Goal: Find specific fact: Find specific fact

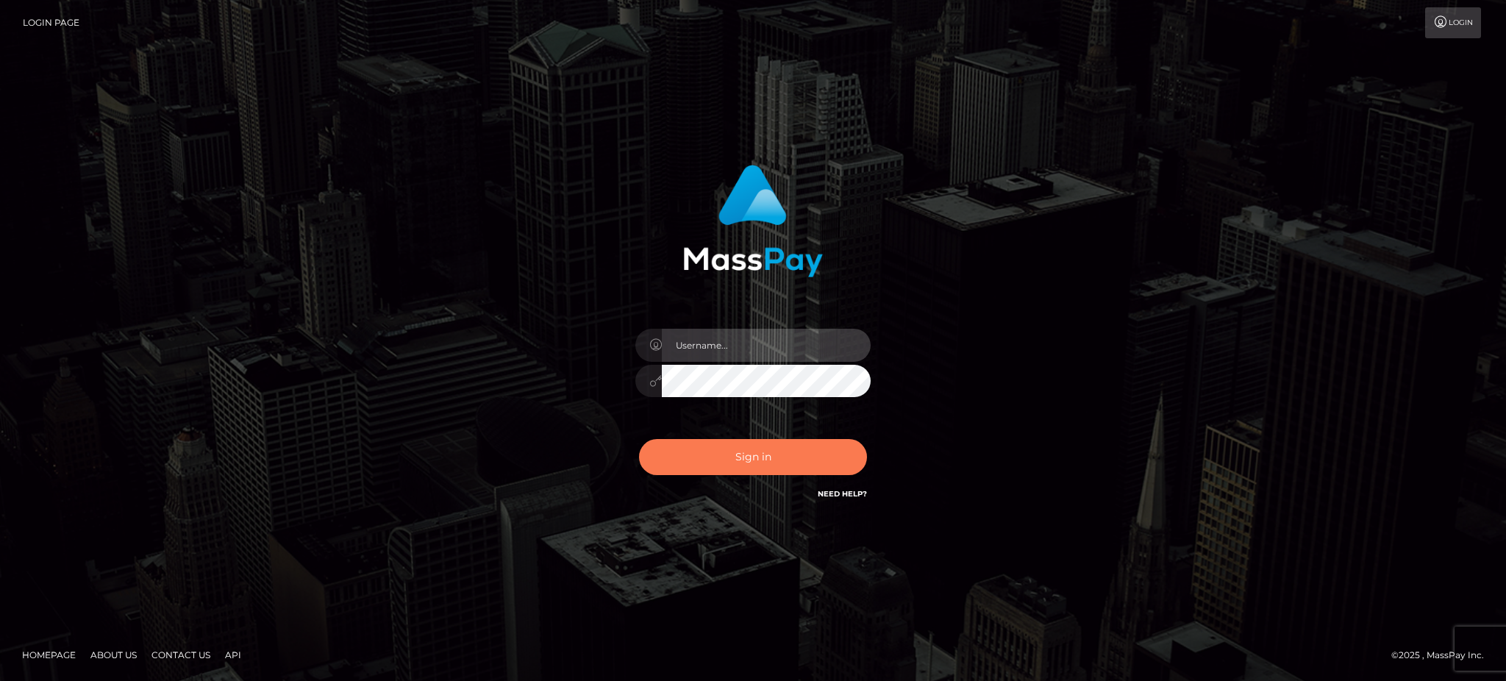
type input "Gaizelle"
click at [687, 455] on button "Sign in" at bounding box center [753, 457] width 228 height 36
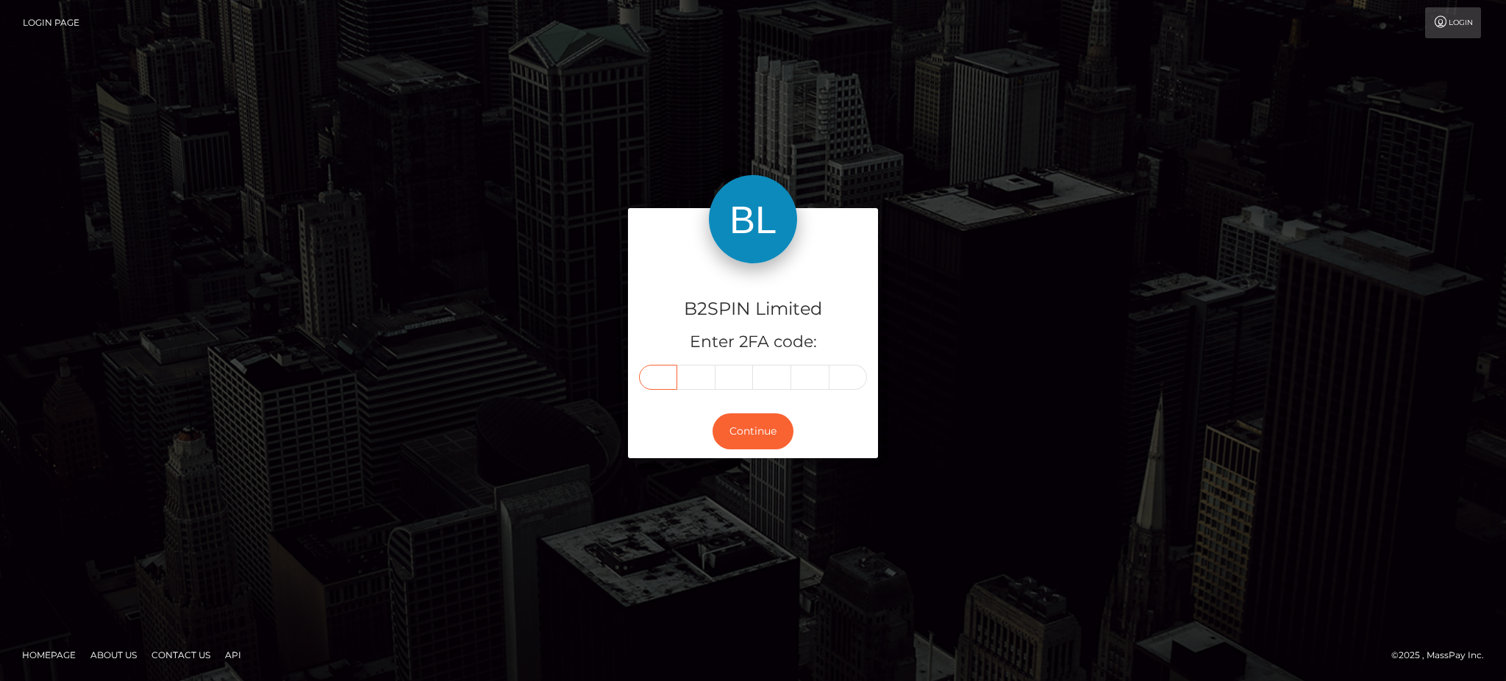
click at [649, 382] on input "text" at bounding box center [658, 377] width 38 height 25
type input "3"
type input "7"
type input "8"
type input "5"
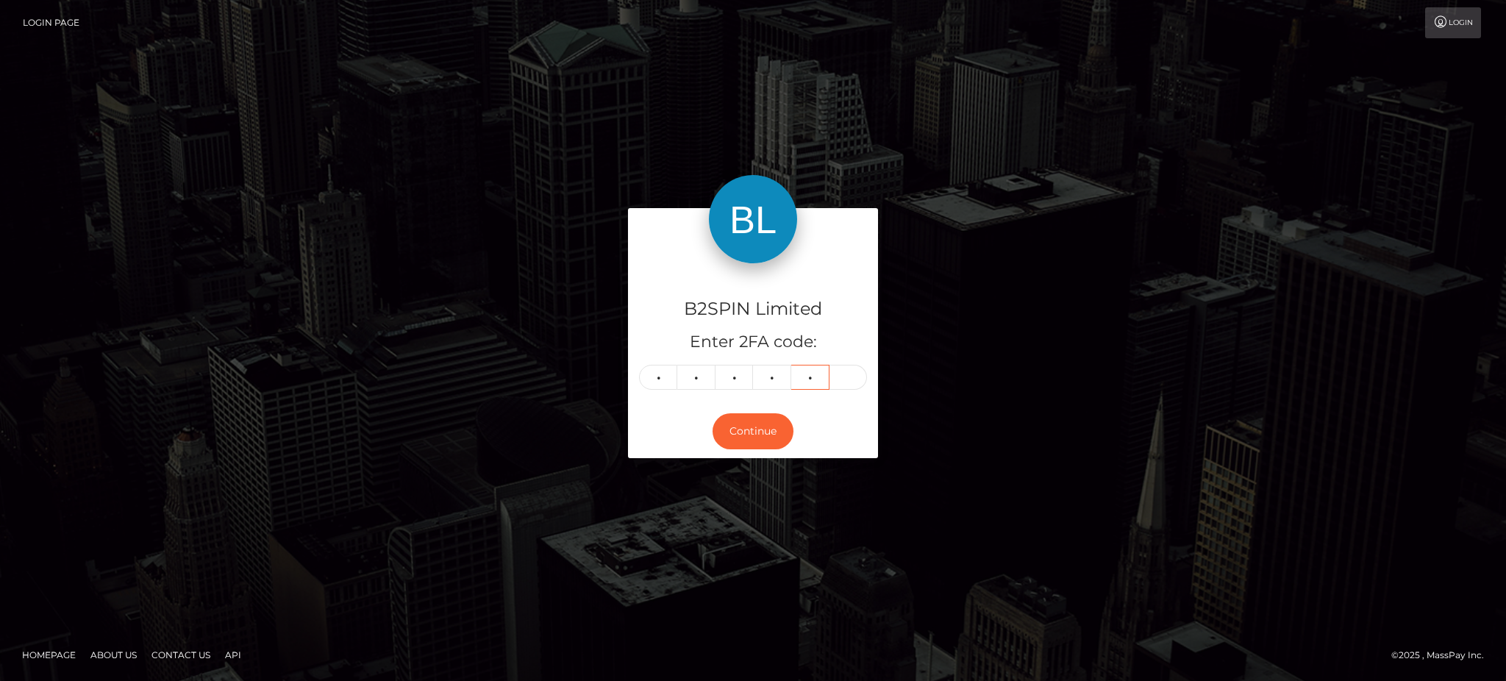
type input "6"
type input "4"
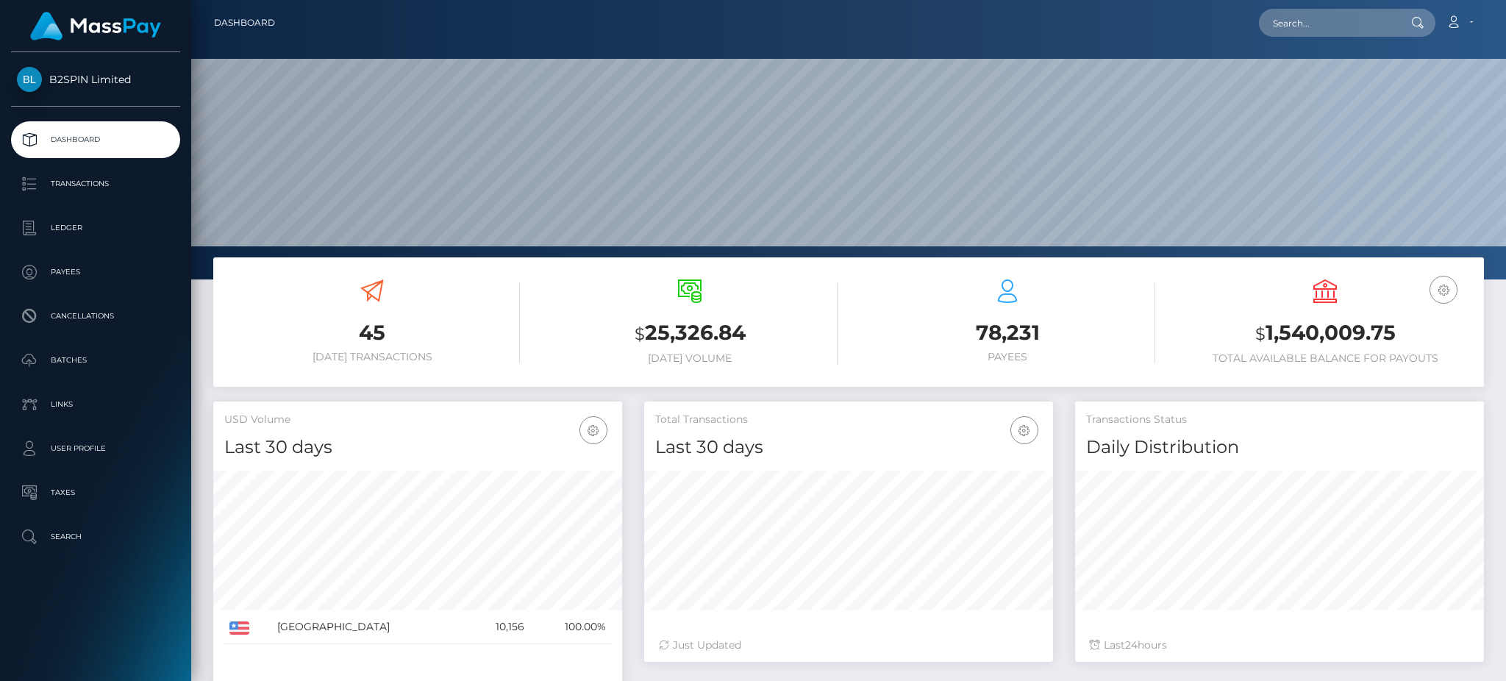
scroll to position [261, 408]
click at [1290, 10] on input "text" at bounding box center [1328, 23] width 138 height 28
paste input "3fddbe89-ffb0-4290-a7ca-2f7a4bb80a9a"
click at [1311, 32] on input "3fddbe89-ffb0-4290-a7ca-2f7a4bb80a9a" at bounding box center [1328, 23] width 138 height 28
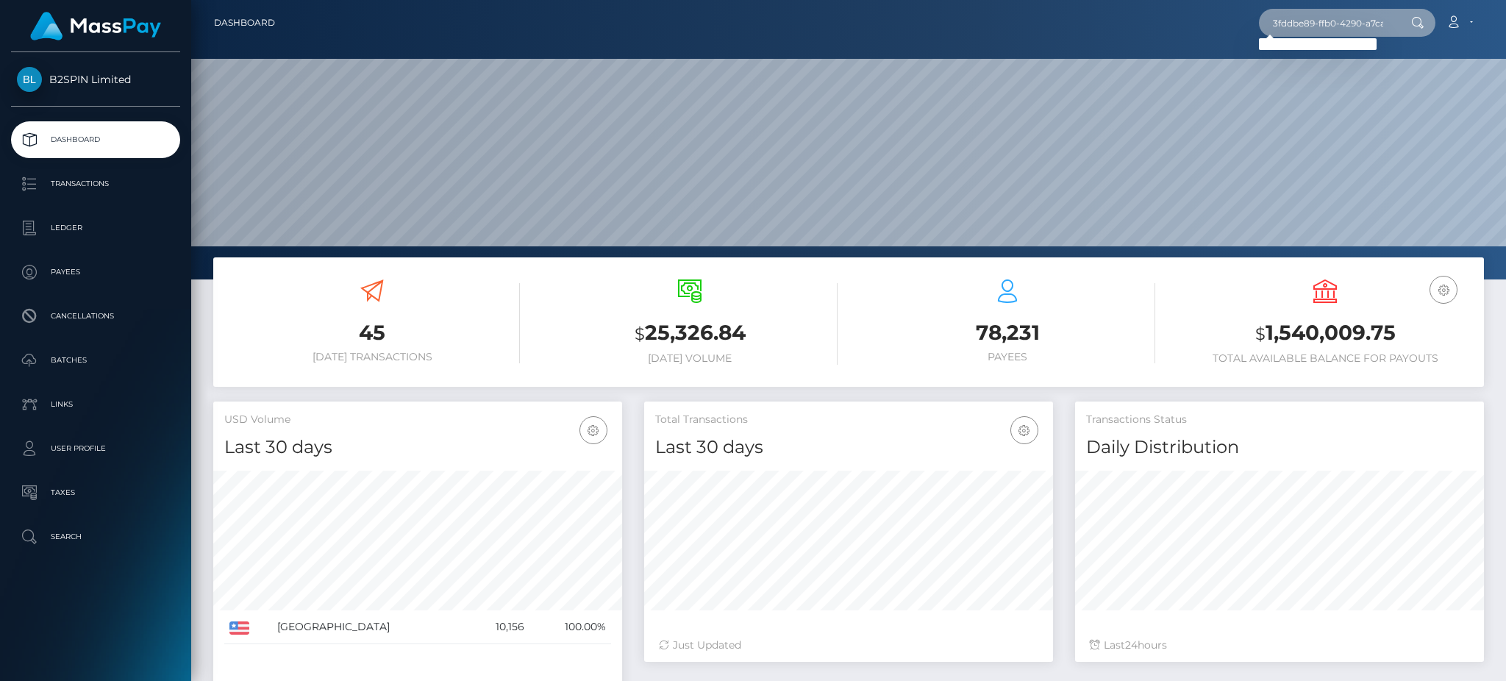
click at [1311, 32] on input "3fddbe89-ffb0-4290-a7ca-2f7a4bb80a9a" at bounding box center [1328, 23] width 138 height 28
paste input "2068777154"
type input "2068777154"
click at [1319, 76] on link "CHRISTOPHER RAMON MILLER" at bounding box center [1318, 76] width 118 height 27
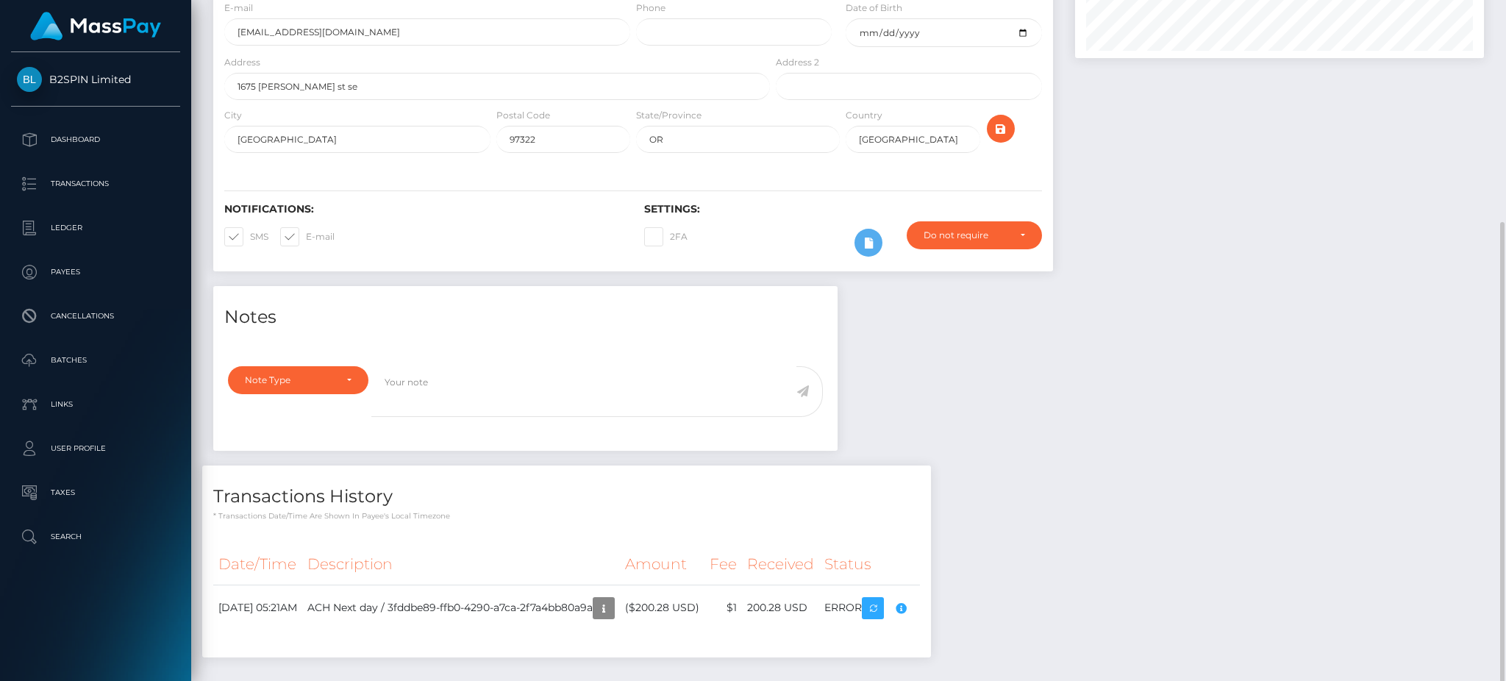
scroll to position [240, 0]
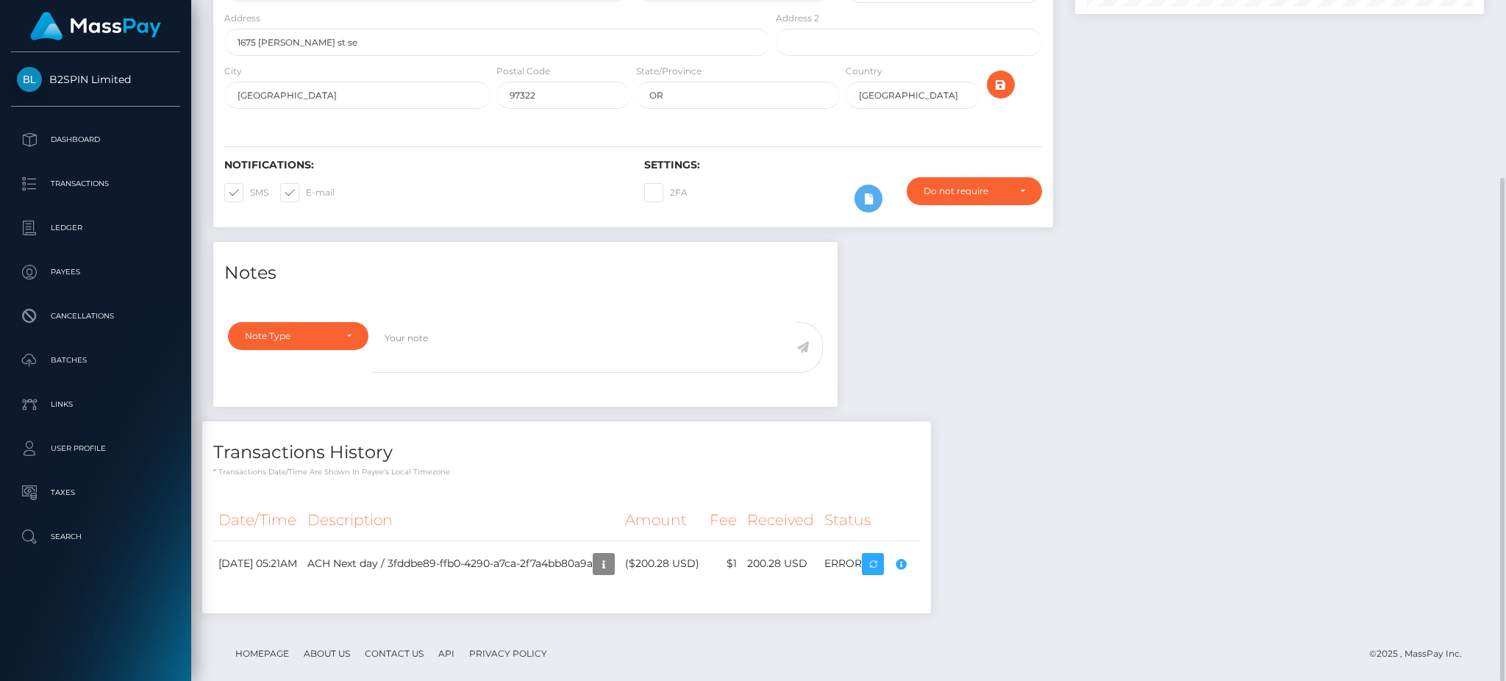
click at [1079, 218] on div at bounding box center [1279, 39] width 431 height 405
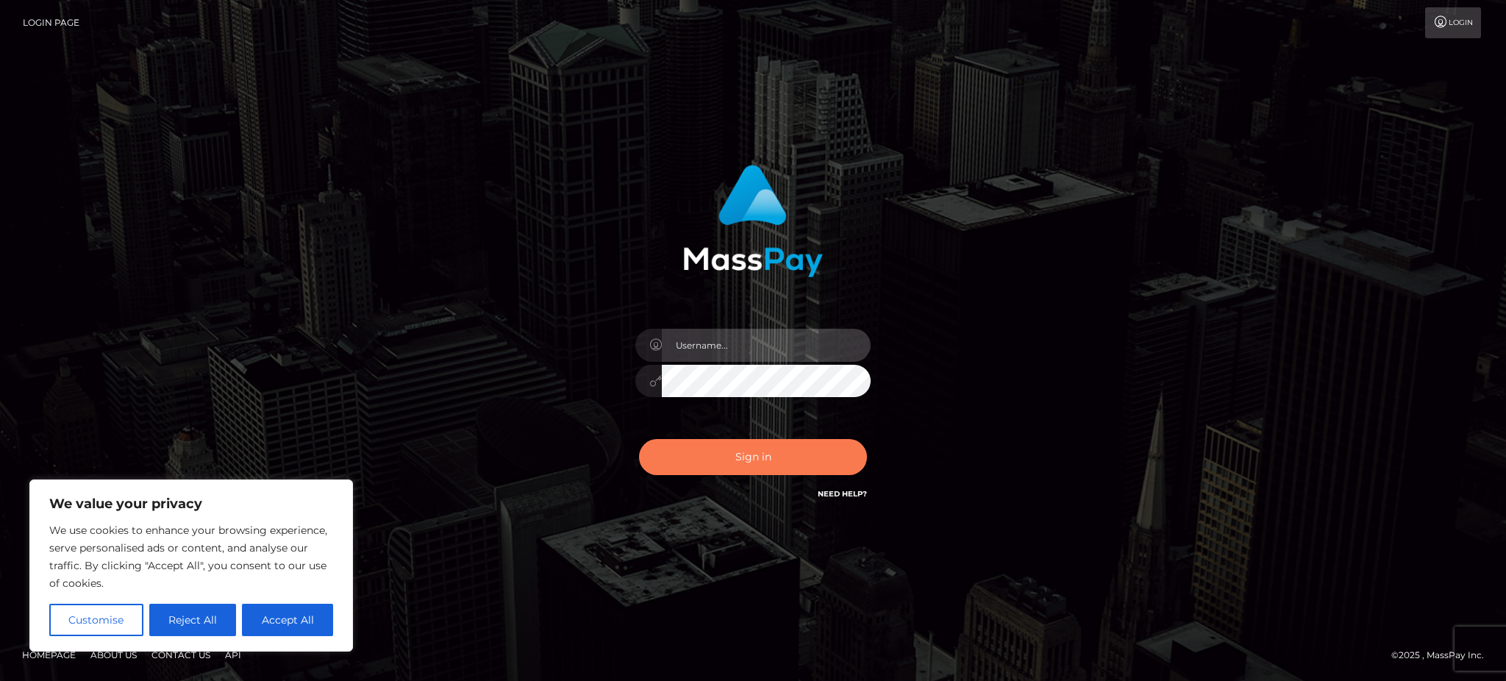
type input "Gaizelle"
click at [814, 441] on button "Sign in" at bounding box center [753, 457] width 228 height 36
type input "Gaizelle"
click at [789, 460] on button "Sign in" at bounding box center [753, 457] width 228 height 36
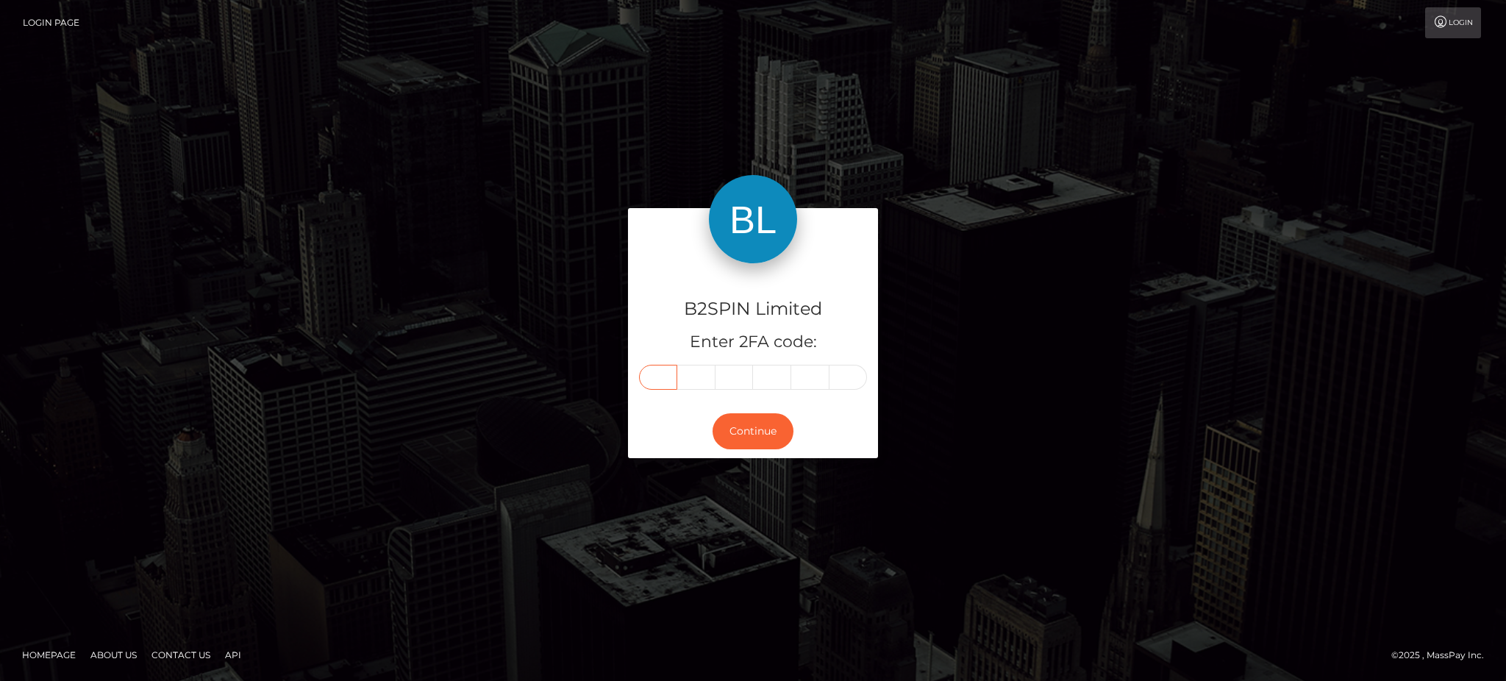
click at [674, 365] on input "text" at bounding box center [658, 377] width 38 height 25
type input "4"
type input "1"
type input "8"
type input "6"
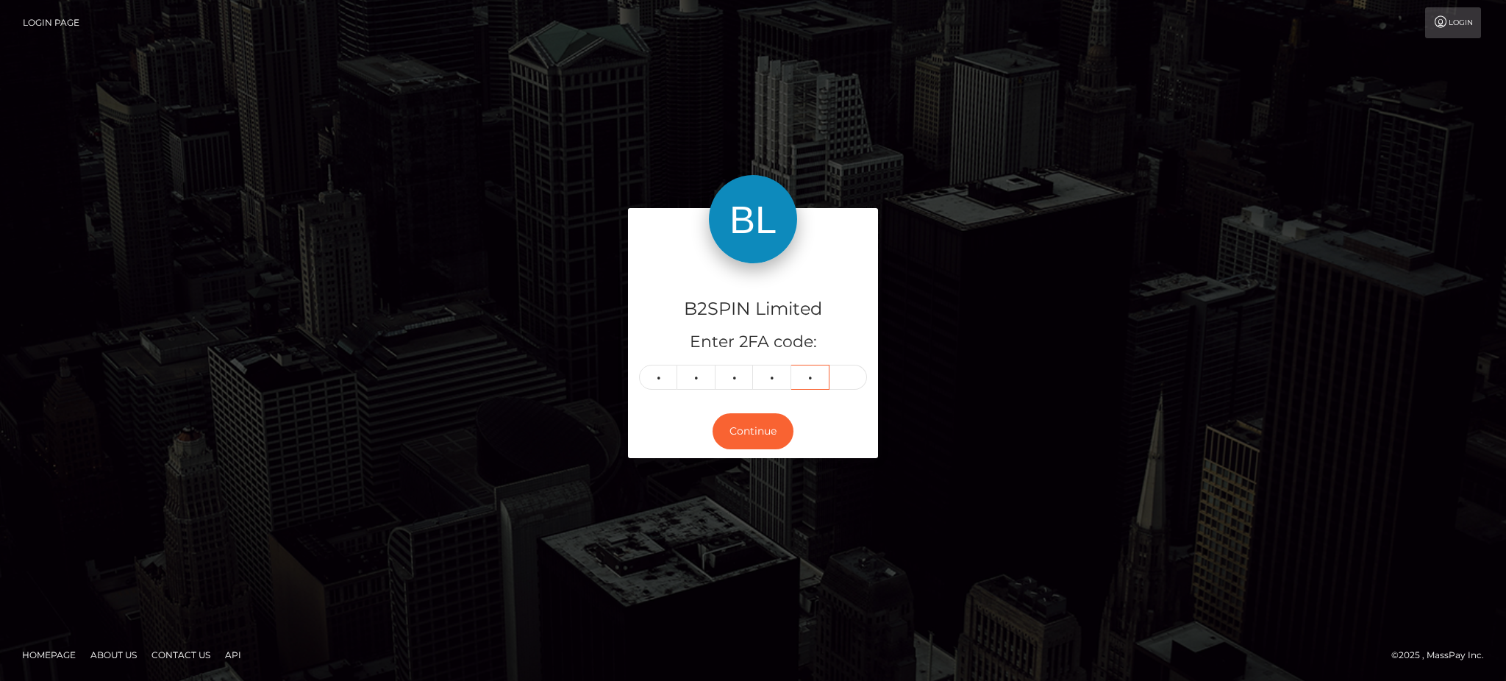
type input "3"
type input "1"
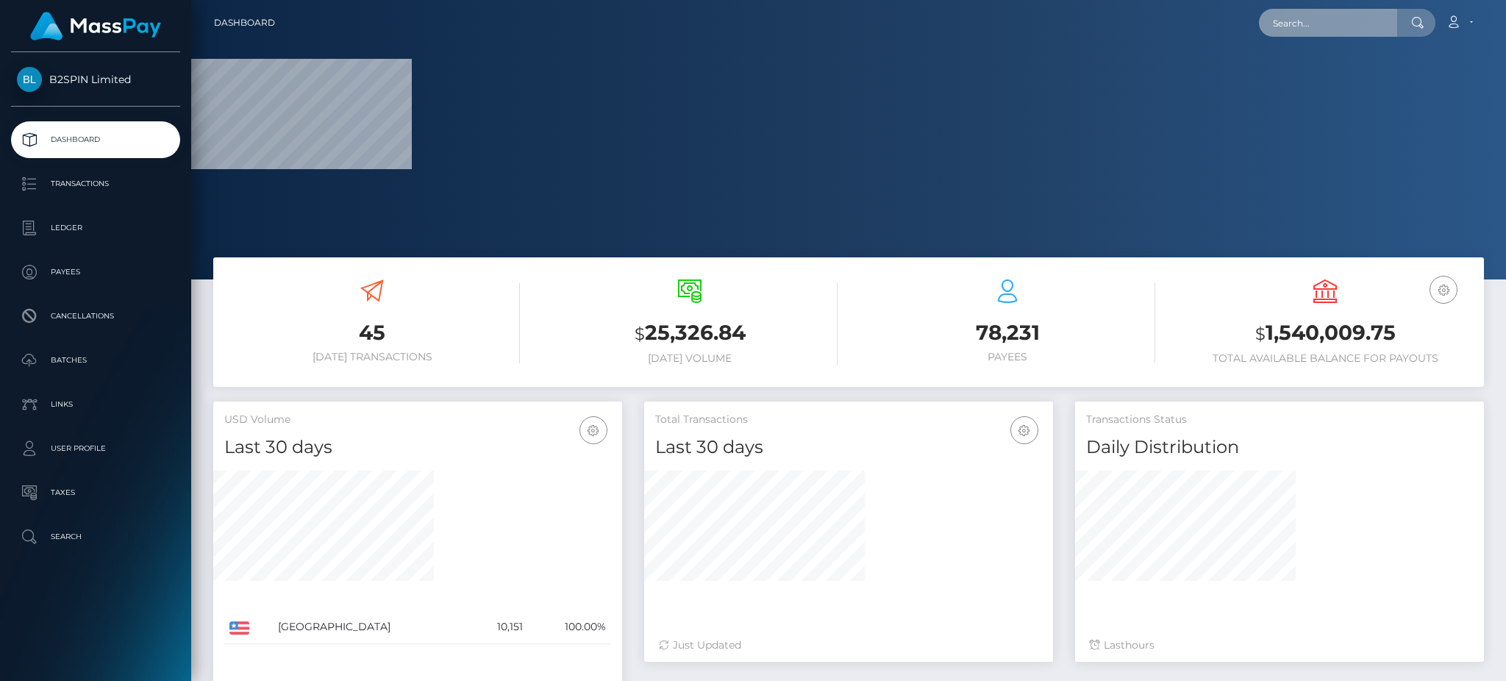
click at [1293, 16] on input "text" at bounding box center [1328, 23] width 138 height 28
paste input "3fddbe89-ffb0-4290-a7ca-2f7a4bb80a9a"
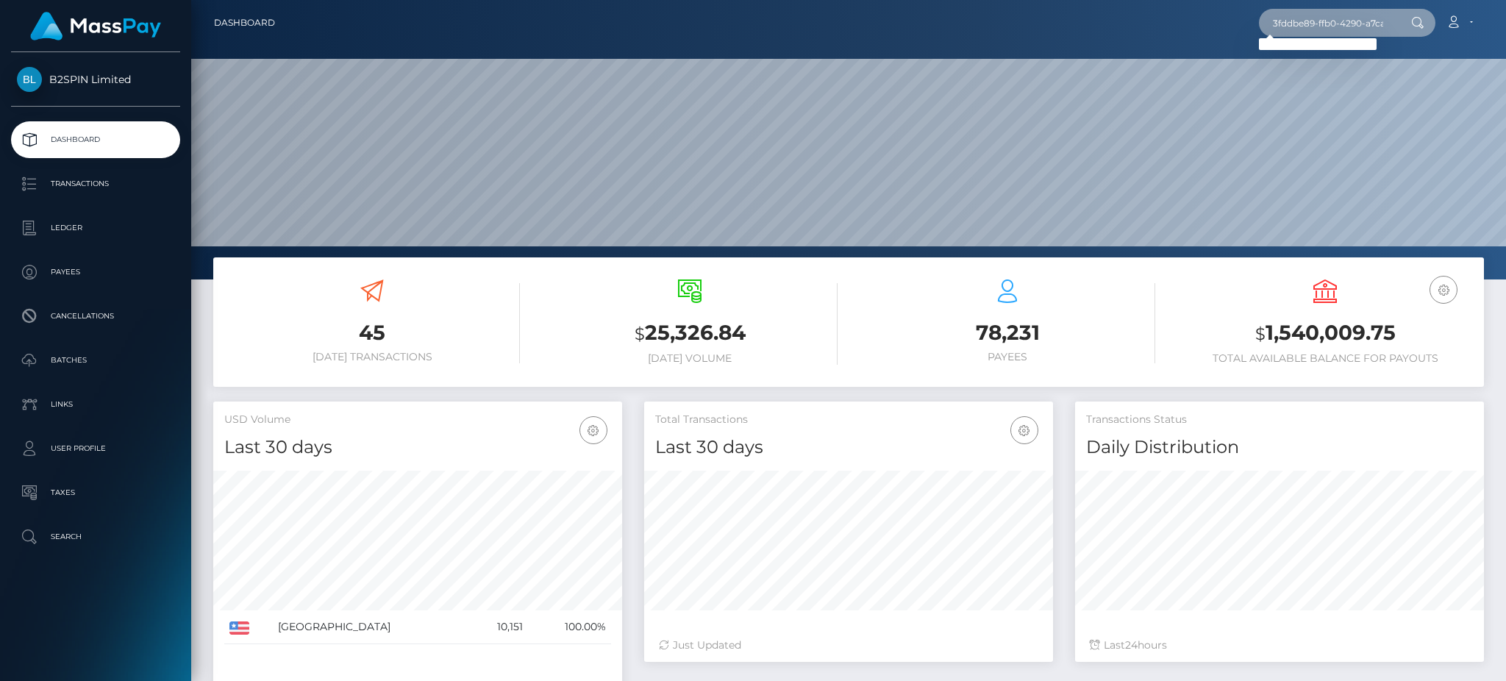
click at [1299, 30] on input "3fddbe89-ffb0-4290-a7ca-2f7a4bb80a9a" at bounding box center [1328, 23] width 138 height 28
paste input "2068777154"
type input "2068777154"
click at [1278, 76] on link "CHRISTOPHER RAMON MILLER" at bounding box center [1318, 76] width 118 height 27
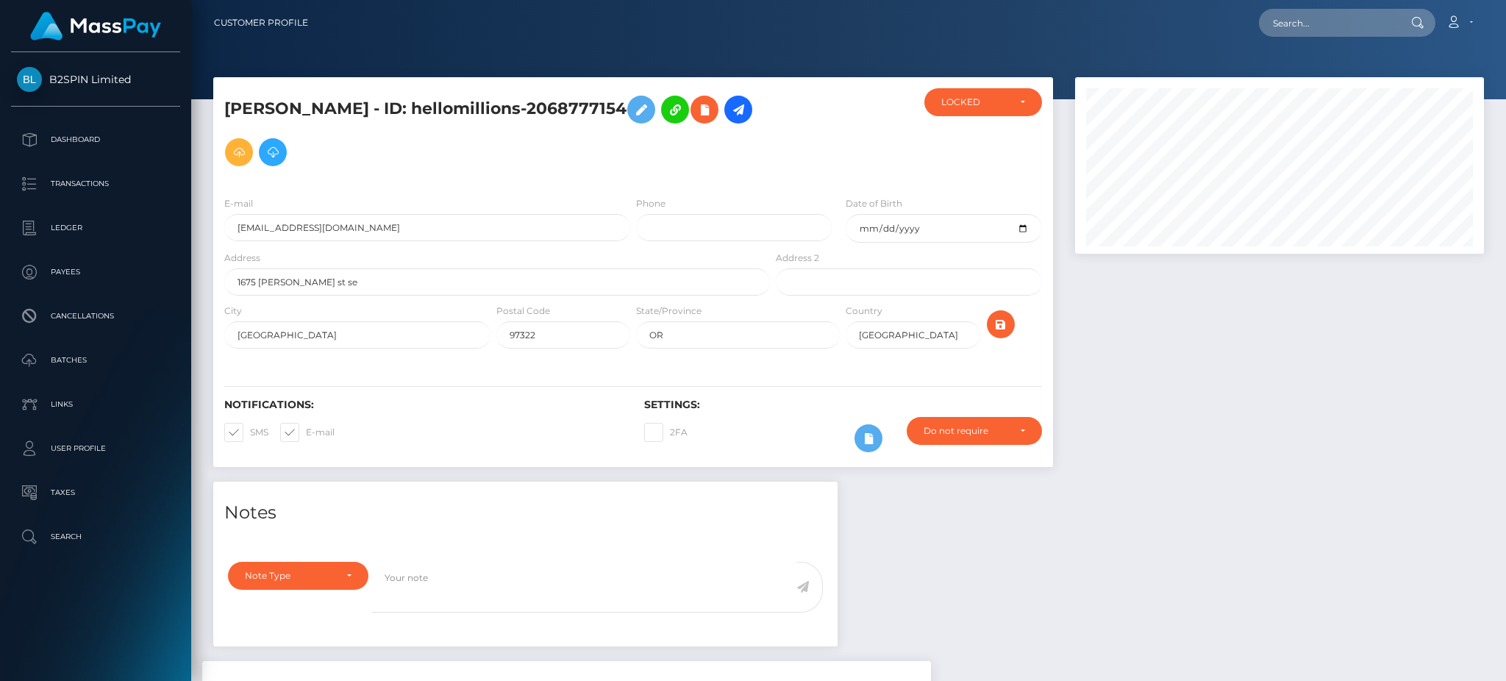
scroll to position [177, 408]
click at [1155, 482] on div "Notes Note Type Compliance Clear Compliance General Note Type" at bounding box center [848, 675] width 1293 height 386
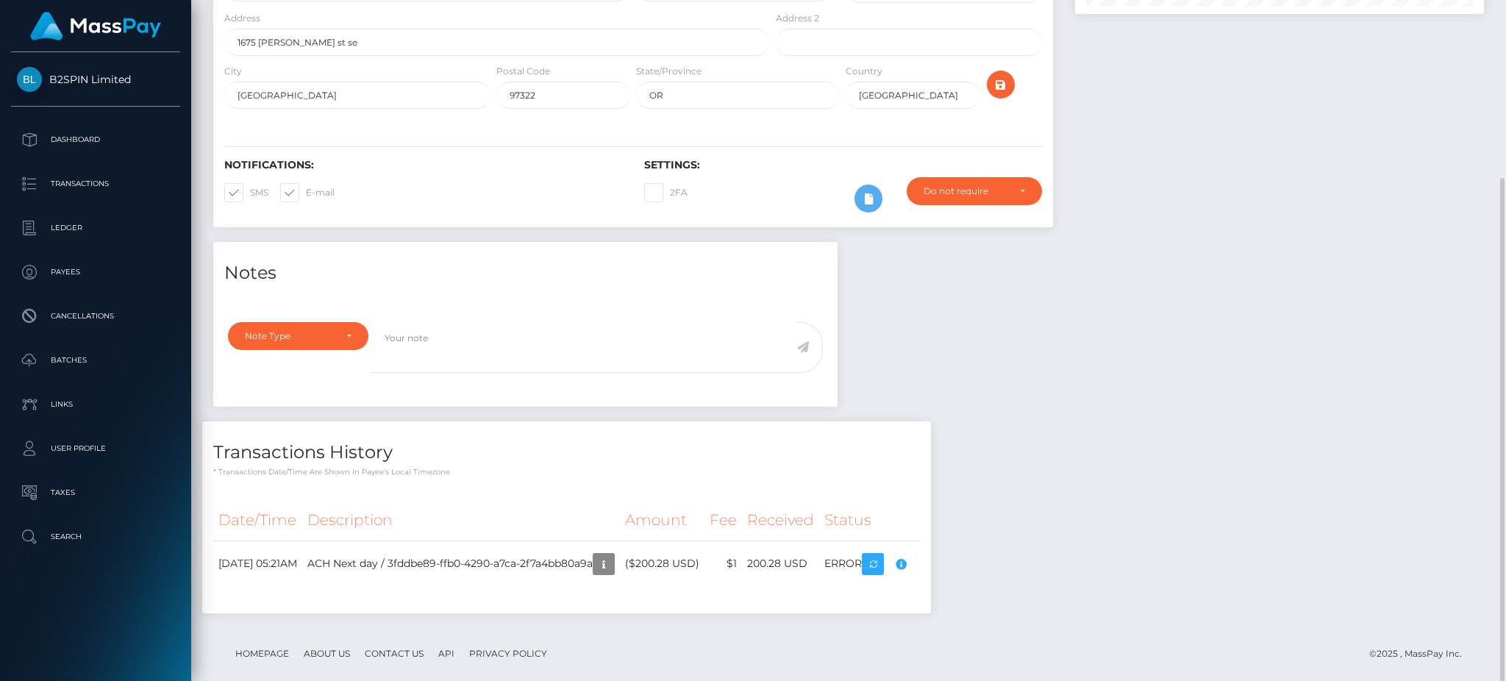
scroll to position [0, 0]
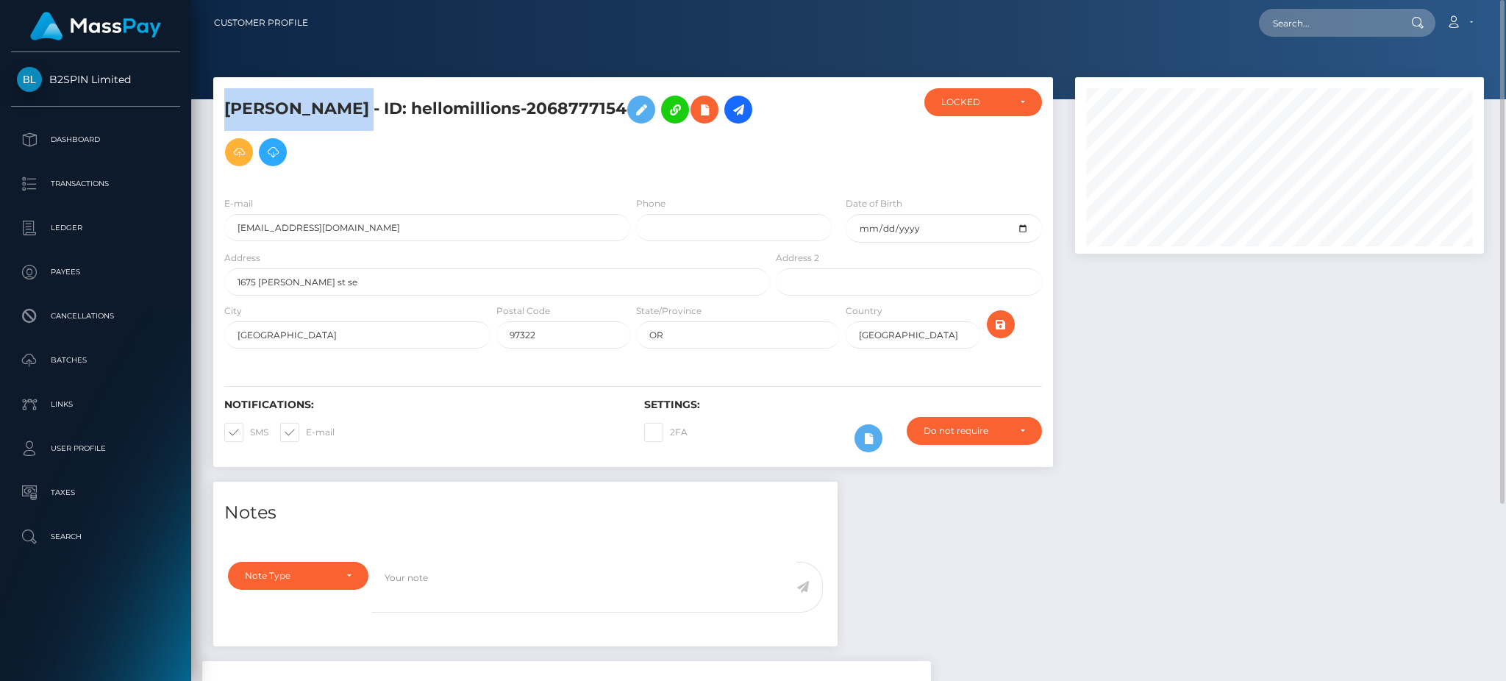
drag, startPoint x: 488, startPoint y: 89, endPoint x: 227, endPoint y: 76, distance: 261.4
click at [227, 77] on div "CHRISTOPHER RAMON MILLER - ID: hellomillions-2068777154 LOCKED LOCKED" at bounding box center [633, 130] width 840 height 107
copy h5 "CHRISTOPHER RAMON MILLER"
click at [620, 103] on h5 "CHRISTOPHER RAMON MILLER - ID: hellomillions-2068777154" at bounding box center [493, 130] width 538 height 85
drag, startPoint x: 749, startPoint y: 96, endPoint x: 530, endPoint y: 100, distance: 219.2
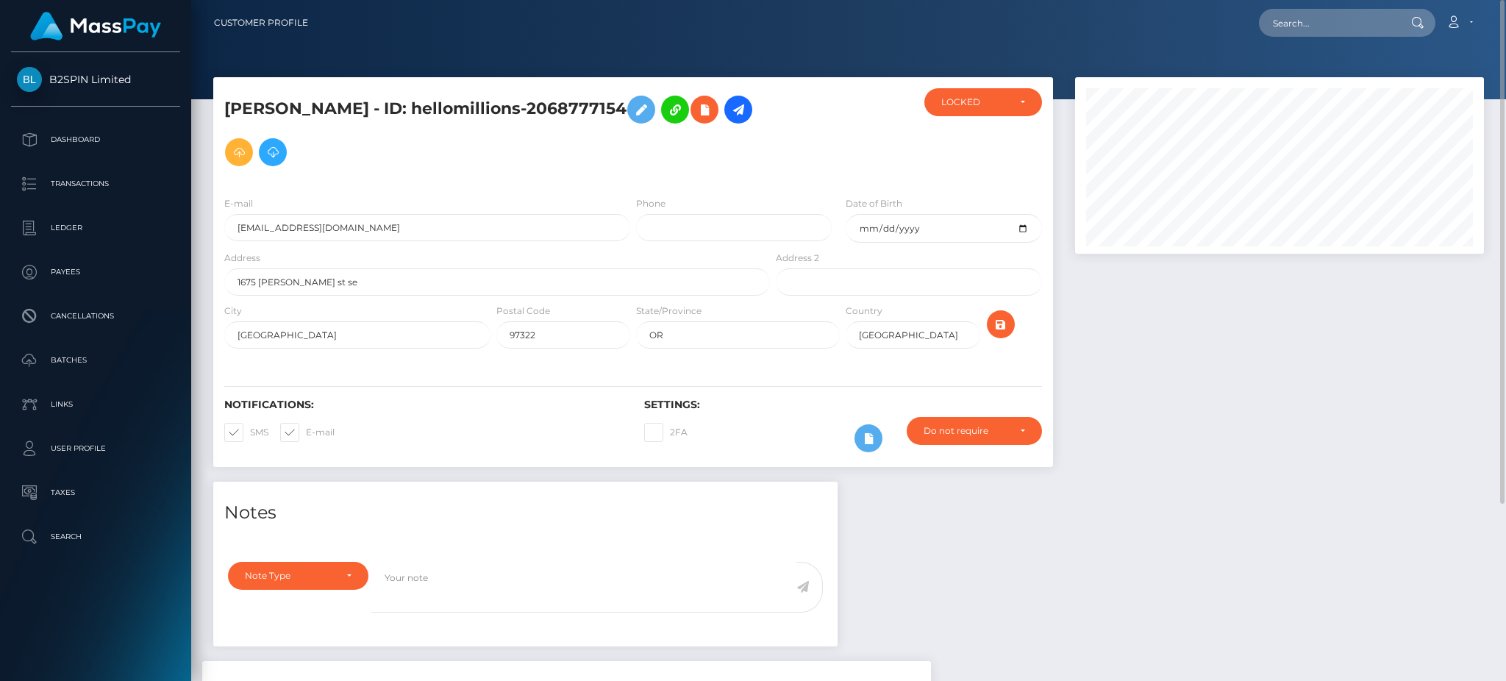
click at [530, 100] on h5 "CHRISTOPHER RAMON MILLER - ID: hellomillions-2068777154" at bounding box center [493, 130] width 538 height 85
copy h5 "hellomillions-2068777154"
click at [641, 121] on h5 "CHRISTOPHER RAMON MILLER - ID: hellomillions-2068777154" at bounding box center [493, 130] width 538 height 85
drag, startPoint x: 635, startPoint y: 99, endPoint x: 526, endPoint y: 99, distance: 109.6
click at [526, 99] on h5 "CHRISTOPHER RAMON MILLER - ID: hellomillions-2068777154" at bounding box center [493, 130] width 538 height 85
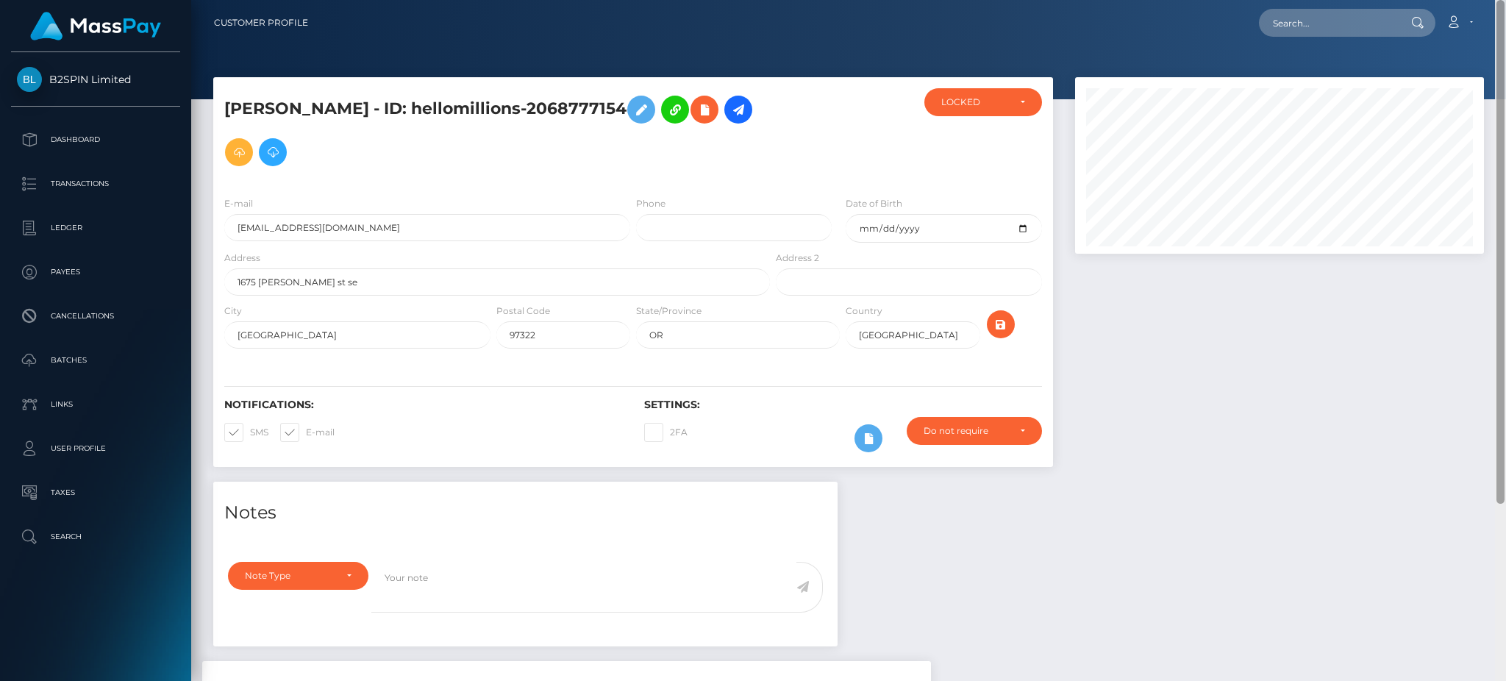
copy h5 "hellomillions"
click at [268, 214] on input "crmiller3454@gmail.com" at bounding box center [427, 227] width 406 height 27
click at [1243, 432] on div at bounding box center [1279, 279] width 431 height 405
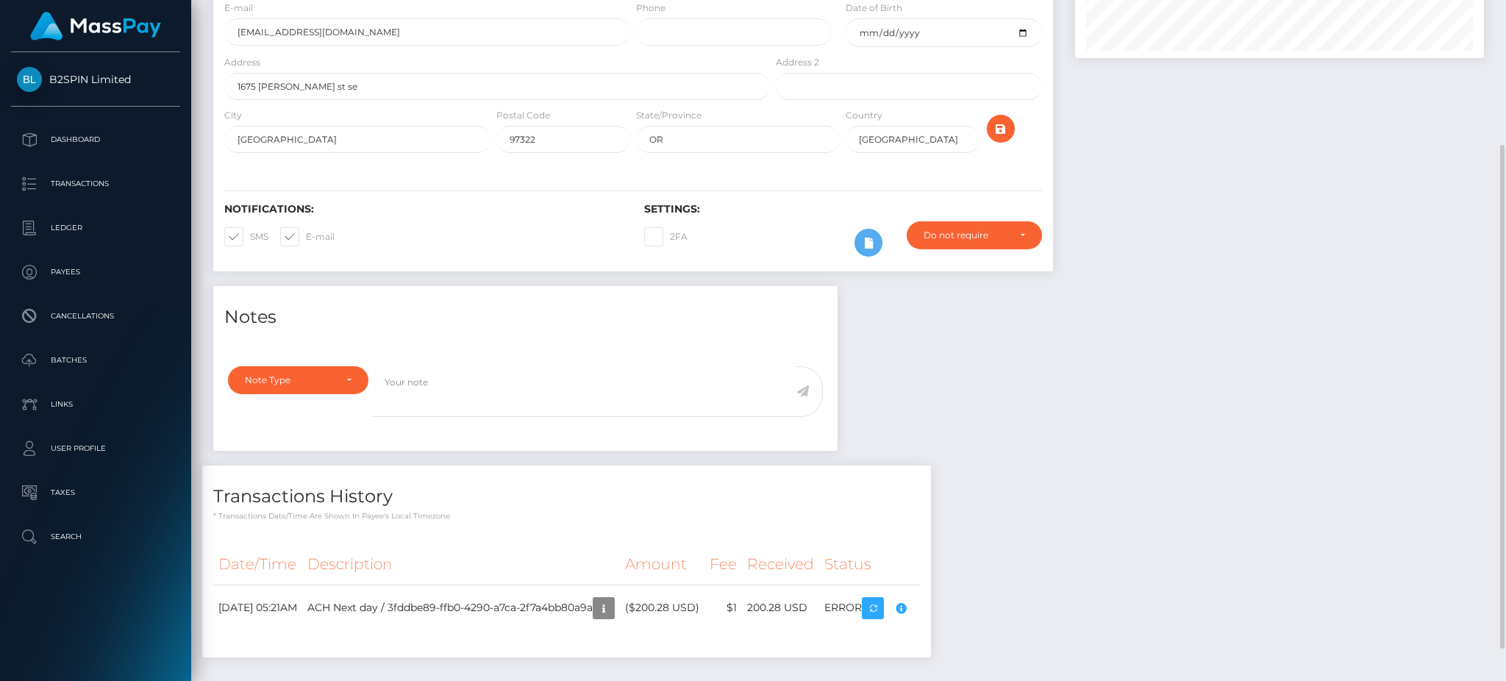
scroll to position [196, 0]
click at [910, 599] on icon "button" at bounding box center [901, 608] width 18 height 18
click at [563, 585] on td "ACH Next day / 3fddbe89-ffb0-4290-a7ca-2f7a4bb80a9a" at bounding box center [461, 608] width 318 height 46
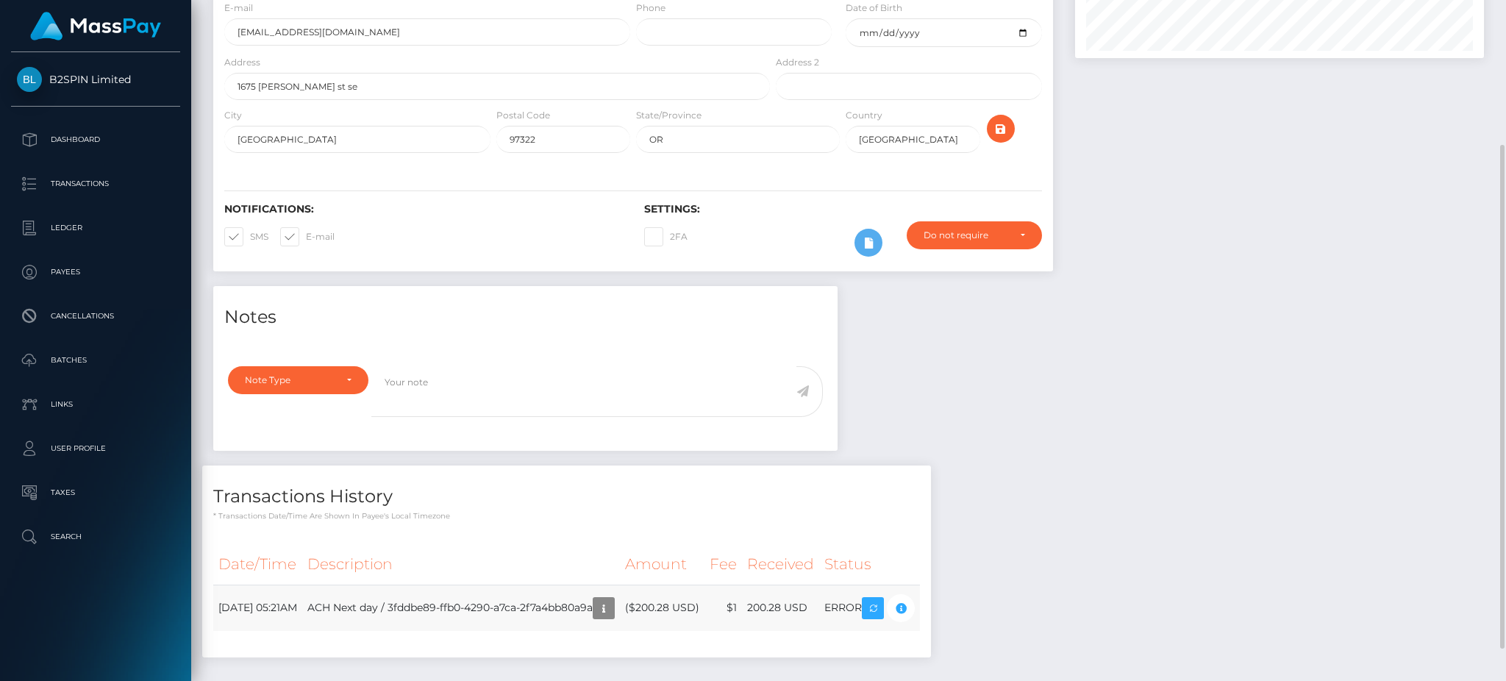
click at [563, 585] on td "ACH Next day / 3fddbe89-ffb0-4290-a7ca-2f7a4bb80a9a" at bounding box center [461, 608] width 318 height 46
click at [557, 585] on td "ACH Next day / 3fddbe89-ffb0-4290-a7ca-2f7a4bb80a9a" at bounding box center [461, 608] width 318 height 46
drag, startPoint x: 430, startPoint y: 594, endPoint x: 622, endPoint y: 600, distance: 192.1
click at [499, 598] on td "ACH Next day / 3fddbe89-ffb0-4290-a7ca-2f7a4bb80a9a" at bounding box center [461, 608] width 318 height 46
click at [620, 600] on td "ACH Next day / 3fddbe89-ffb0-4290-a7ca-2f7a4bb80a9a" at bounding box center [461, 608] width 318 height 46
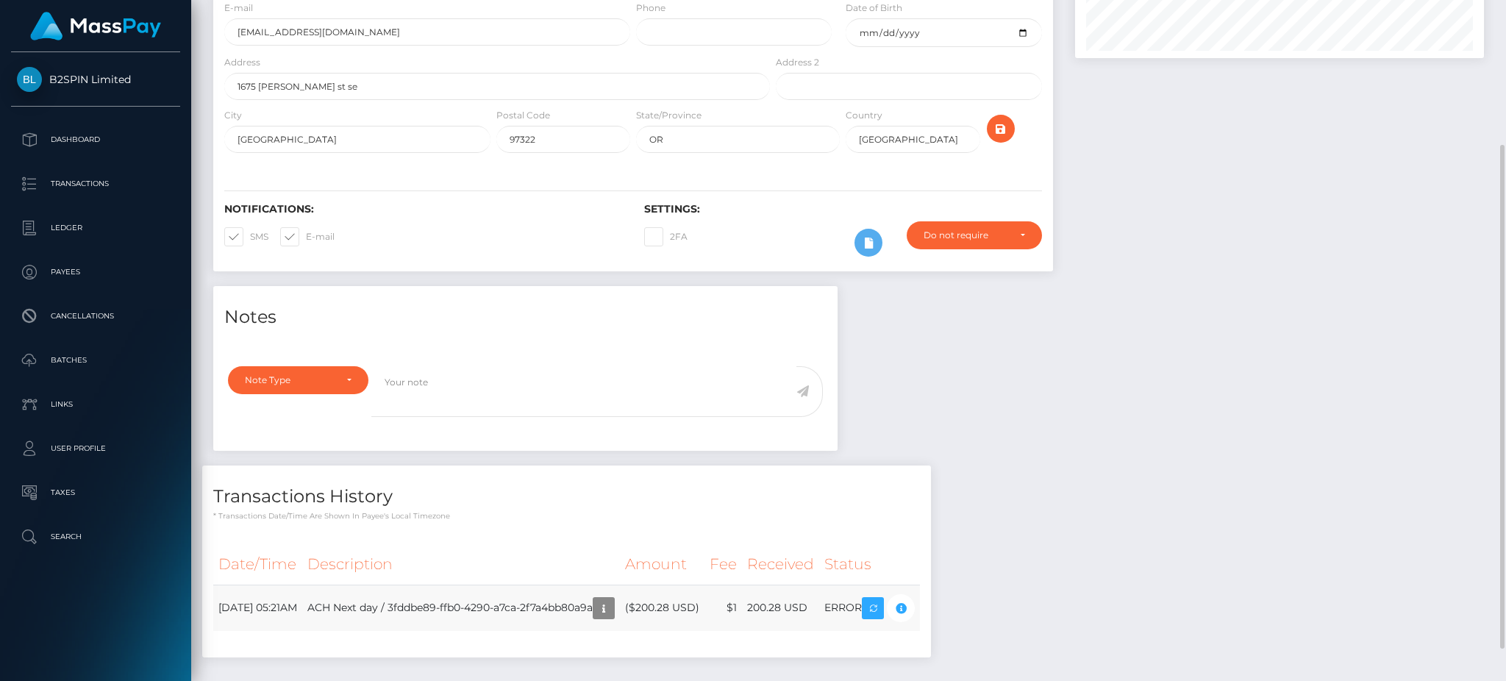
drag, startPoint x: 640, startPoint y: 588, endPoint x: 433, endPoint y: 593, distance: 206.7
click at [433, 593] on td "ACH Next day / 3fddbe89-ffb0-4290-a7ca-2f7a4bb80a9a" at bounding box center [461, 608] width 318 height 46
copy td "3fddbe89-ffb0-4290-a7ca-2f7a4bb80a9a"
